Goal: Information Seeking & Learning: Learn about a topic

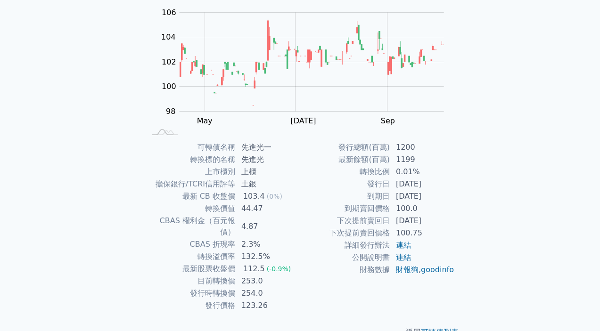
scroll to position [105, 0]
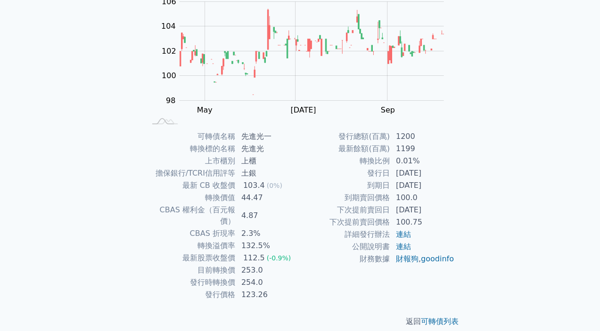
drag, startPoint x: 348, startPoint y: 212, endPoint x: 439, endPoint y: 206, distance: 91.1
click at [439, 206] on tr "下次提前賣回日 [DATE]" at bounding box center [377, 210] width 155 height 12
drag, startPoint x: 378, startPoint y: 187, endPoint x: 442, endPoint y: 190, distance: 64.7
click at [442, 190] on tr "到期日 [DATE]" at bounding box center [377, 186] width 155 height 12
drag, startPoint x: 364, startPoint y: 175, endPoint x: 433, endPoint y: 175, distance: 68.8
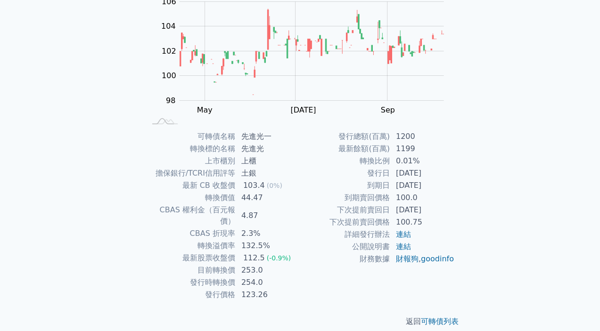
click at [433, 175] on tr "發行日 [DATE]" at bounding box center [377, 173] width 155 height 12
click at [404, 247] on link "連結" at bounding box center [403, 246] width 15 height 9
click at [406, 237] on link "連結" at bounding box center [403, 234] width 15 height 9
click at [407, 258] on link "財報狗" at bounding box center [407, 259] width 23 height 9
